Goal: Task Accomplishment & Management: Manage account settings

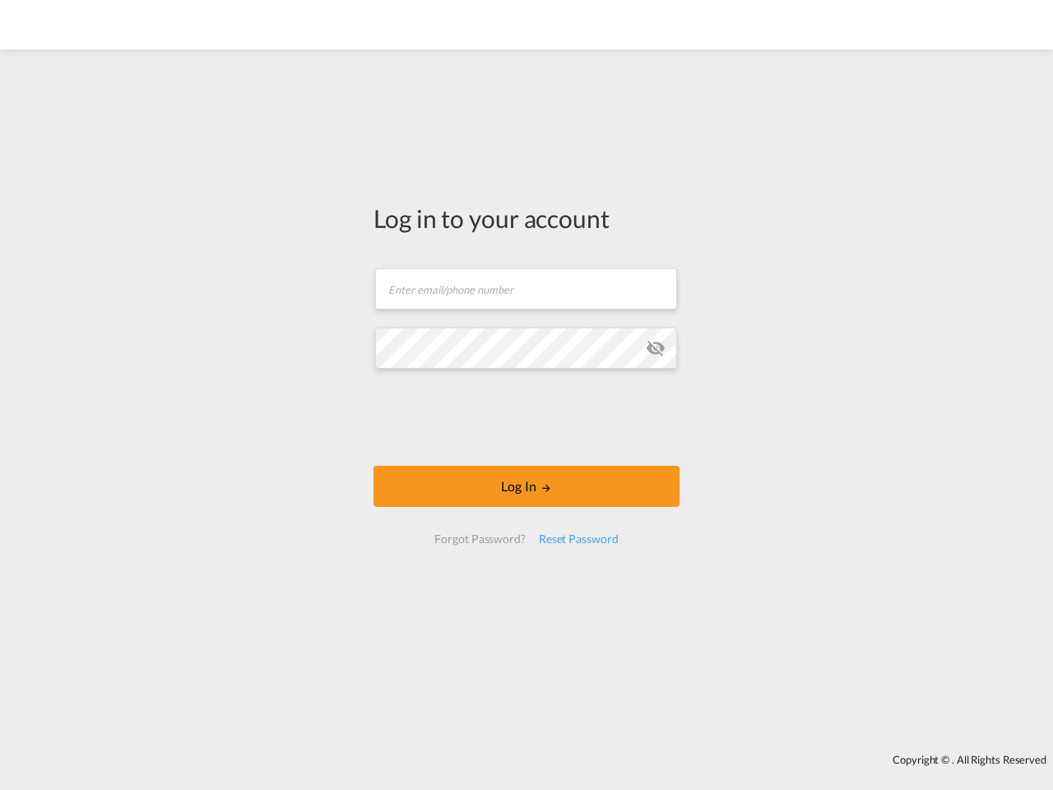
click at [656, 348] on md-icon "icon-eye-off" at bounding box center [656, 348] width 20 height 20
click at [527, 486] on button "Log In" at bounding box center [527, 486] width 306 height 41
click at [578, 539] on div "Reset Password" at bounding box center [578, 539] width 93 height 30
